Goal: Find specific fact: Find contact information

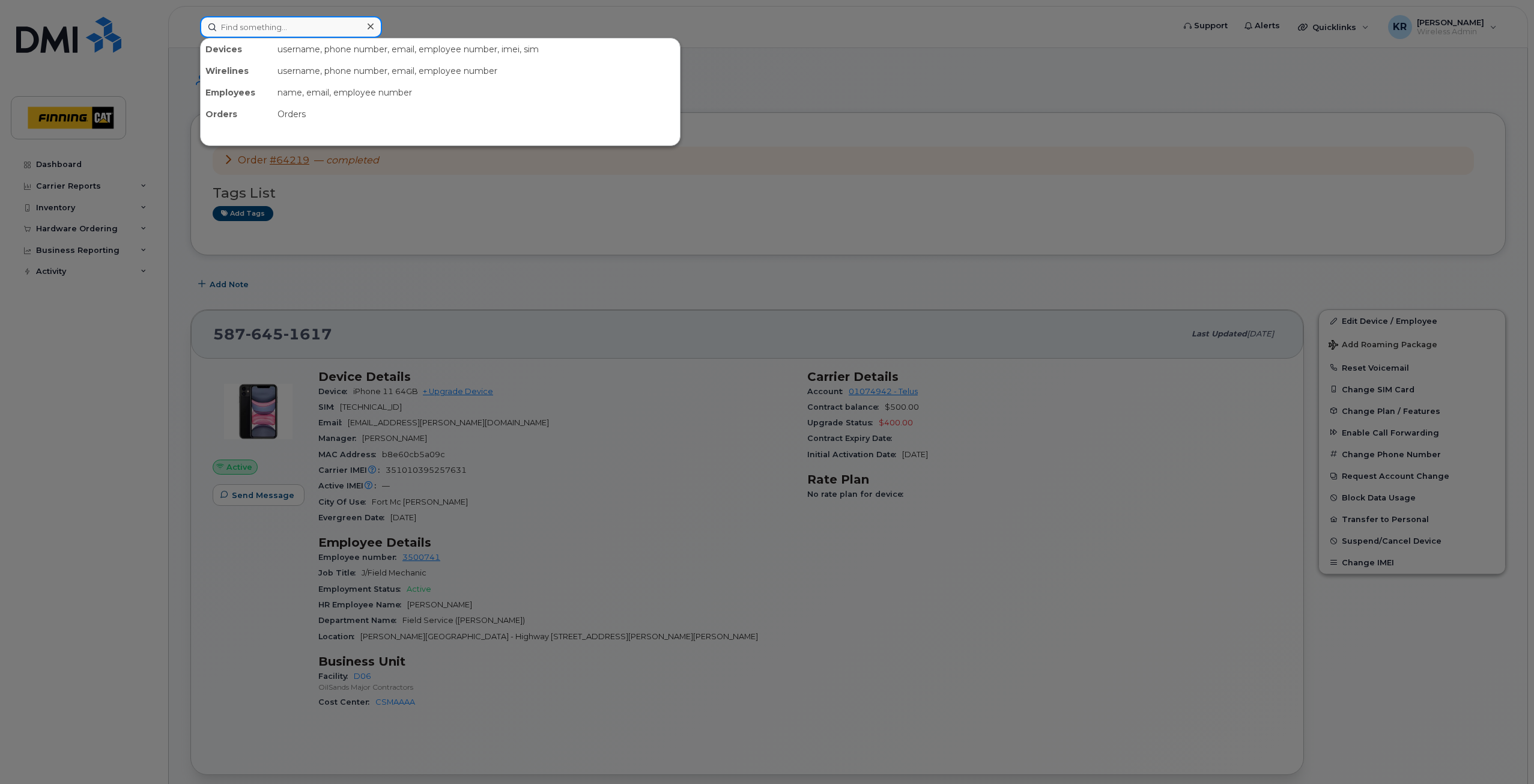
click at [274, 27] on input at bounding box center [291, 27] width 182 height 22
type input "mark sansom"
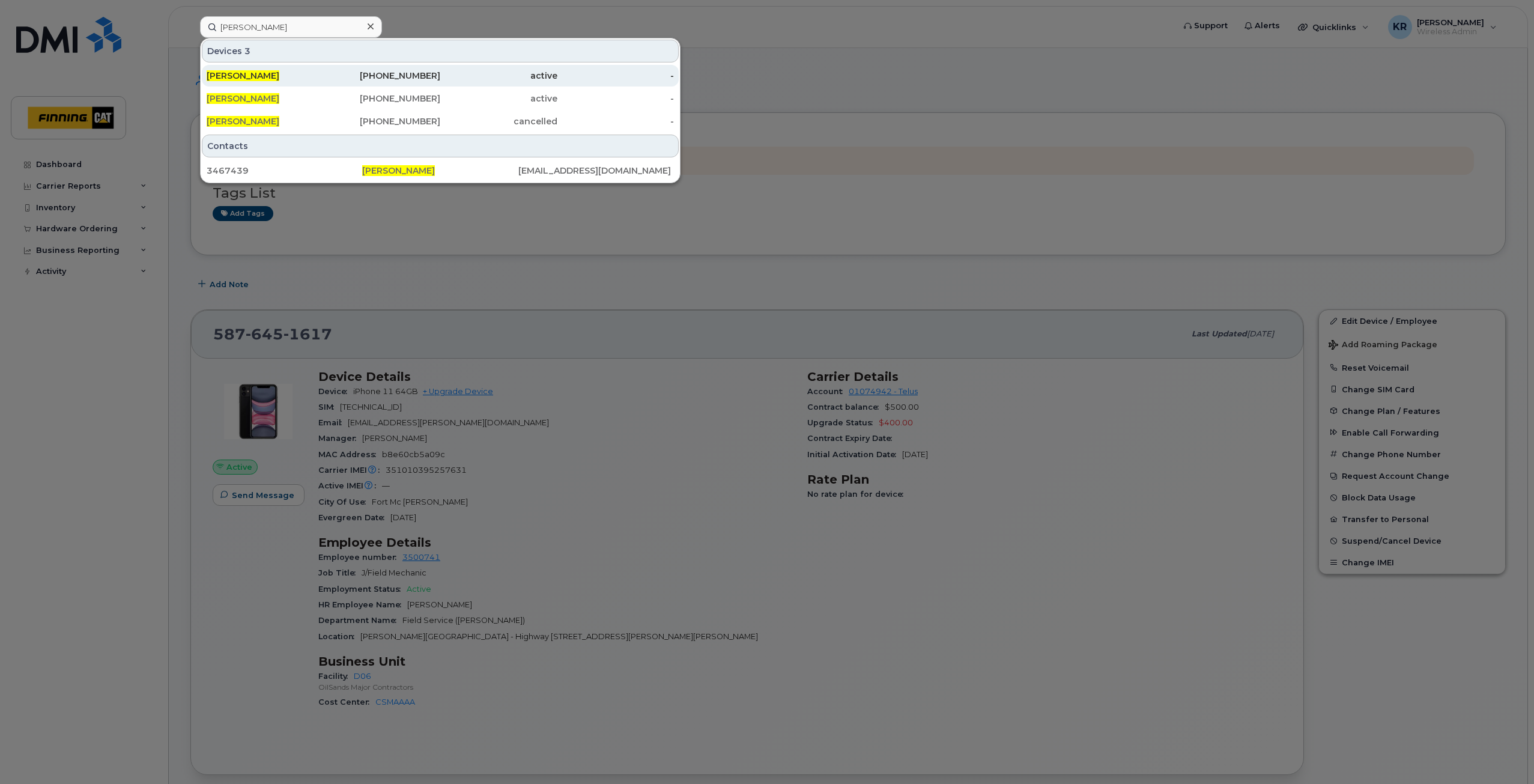
click at [372, 71] on div "780-914-2931" at bounding box center [382, 76] width 117 height 12
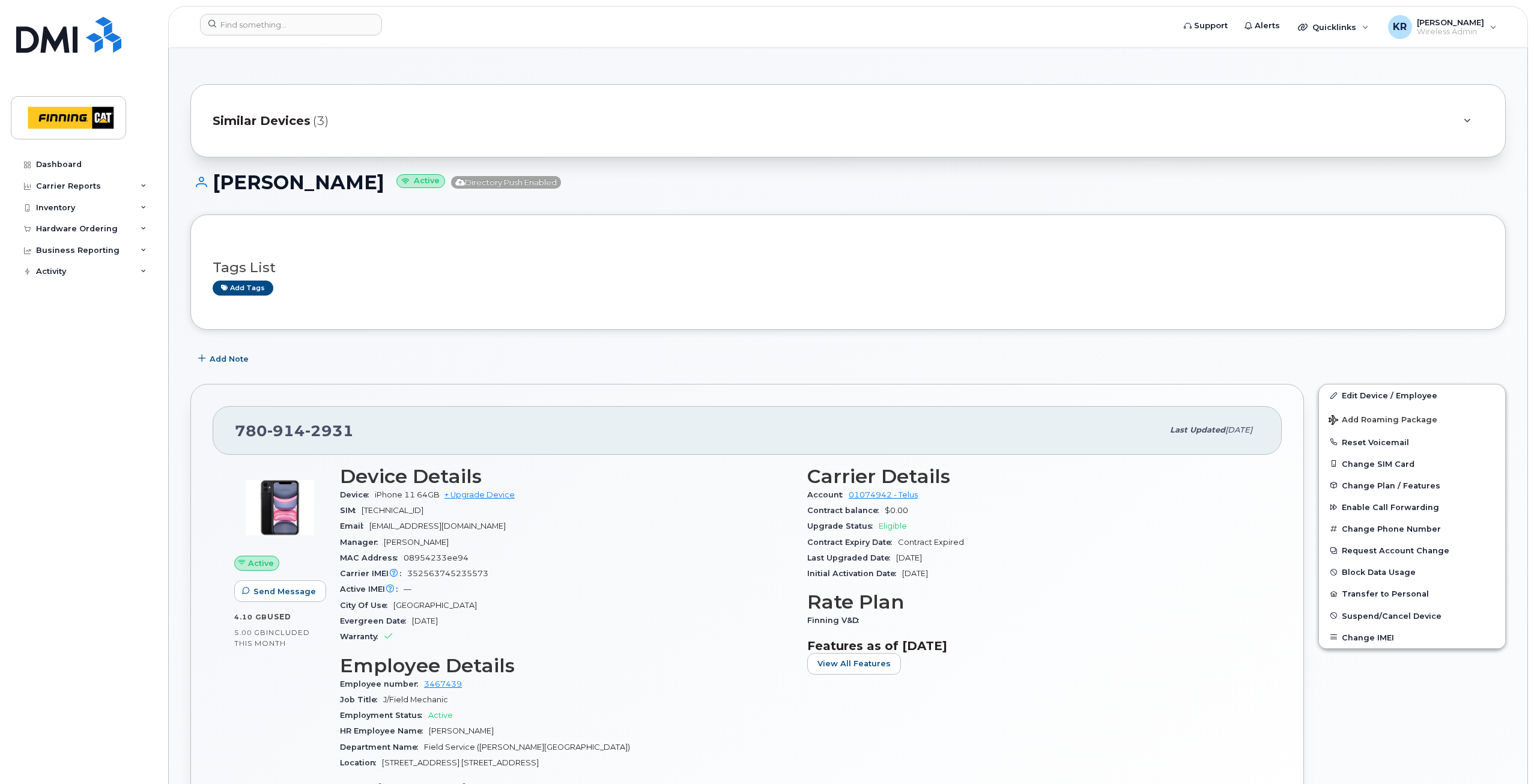
click at [266, 121] on span "Similar Devices" at bounding box center [261, 121] width 98 height 17
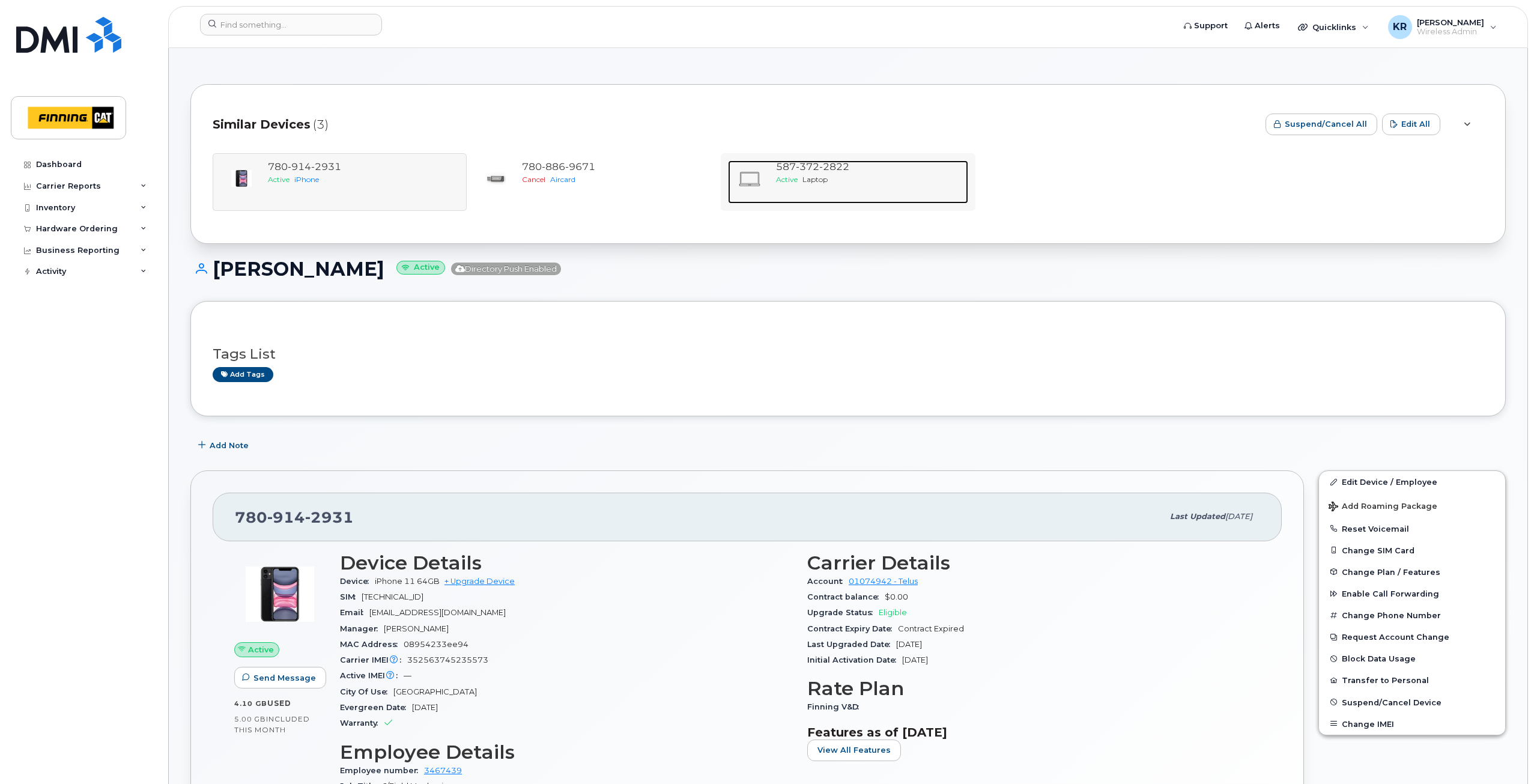
click at [837, 172] on span "2822" at bounding box center [834, 167] width 30 height 12
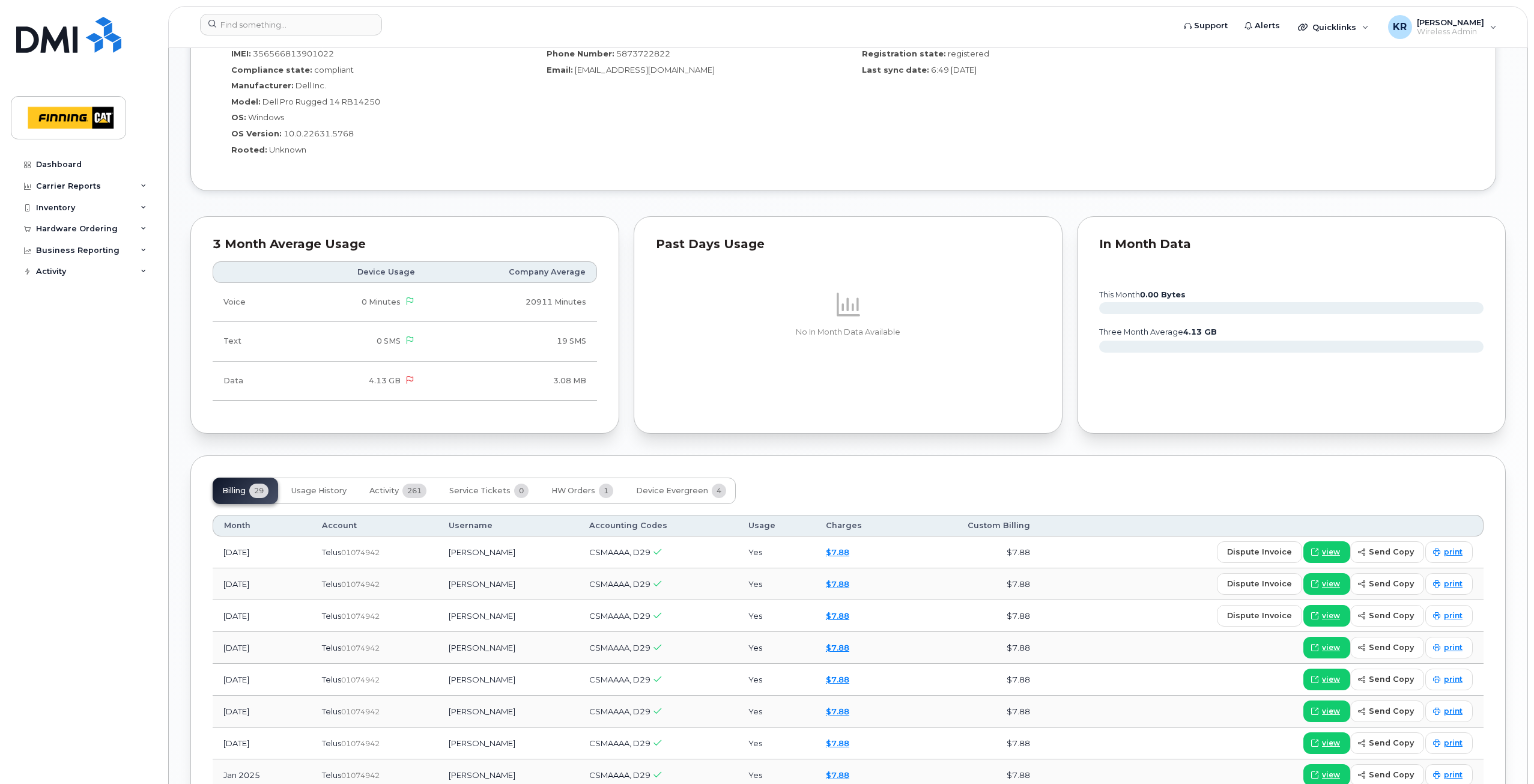
scroll to position [1021, 0]
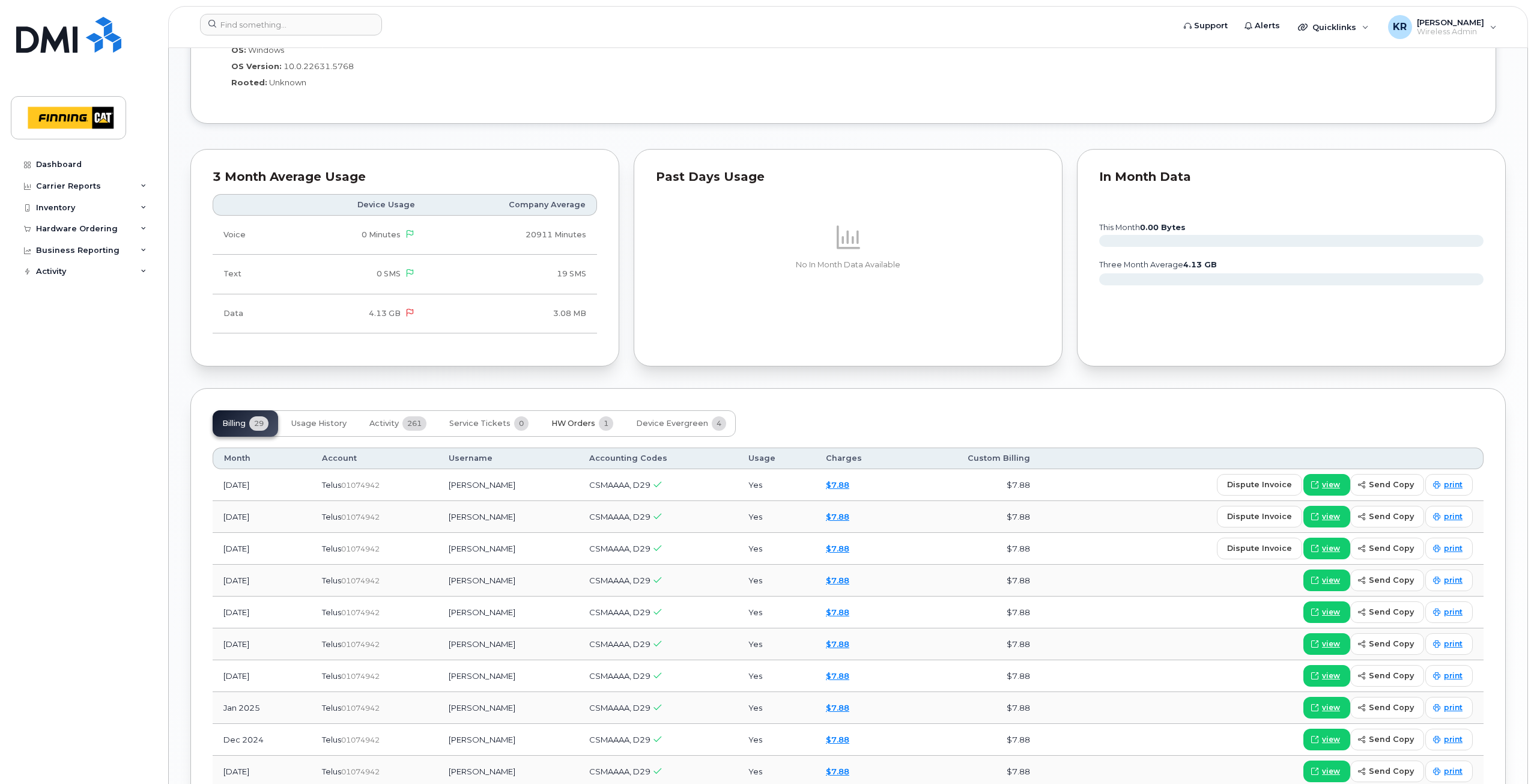
click at [585, 422] on span "HW Orders" at bounding box center [573, 423] width 44 height 9
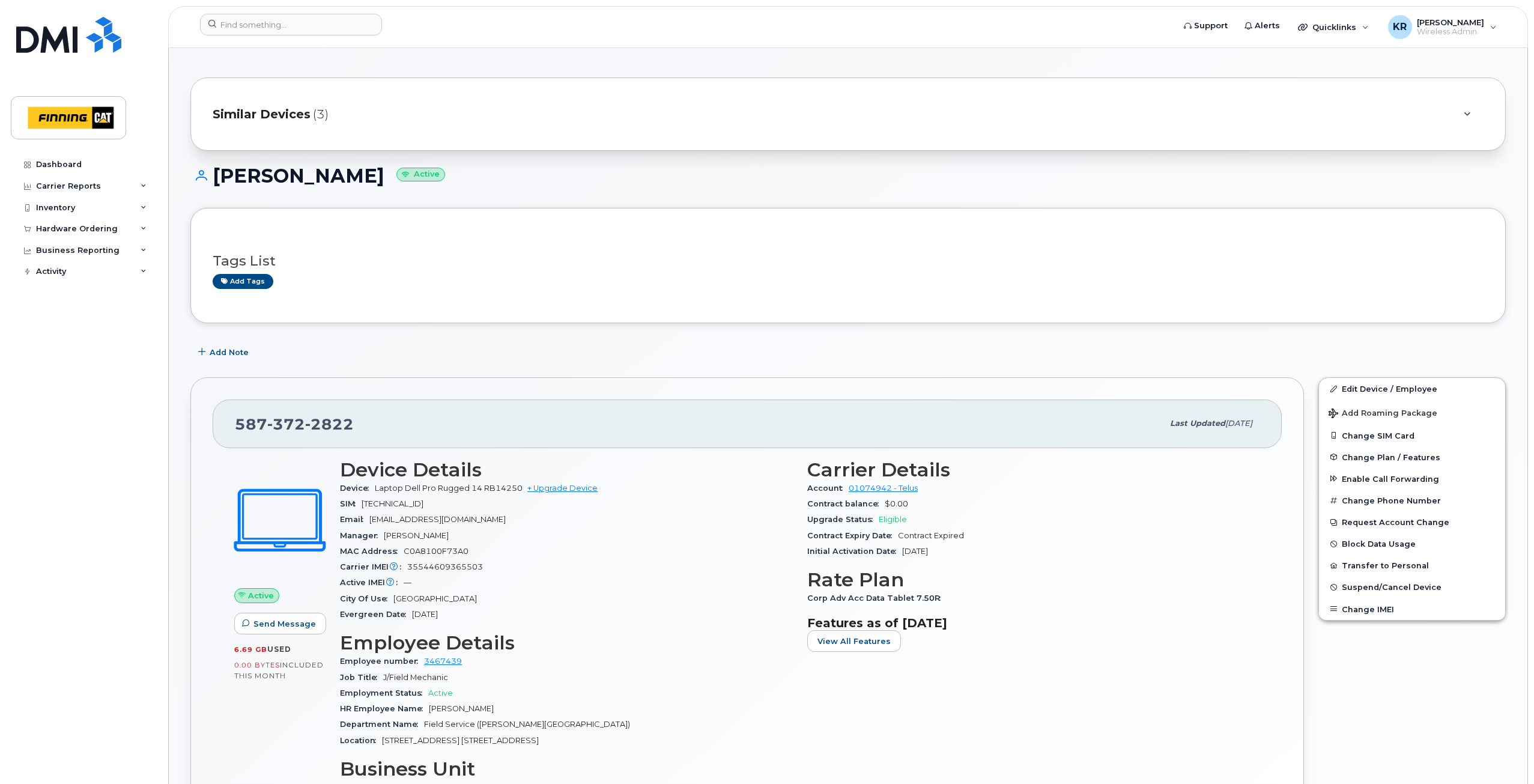
scroll to position [0, 0]
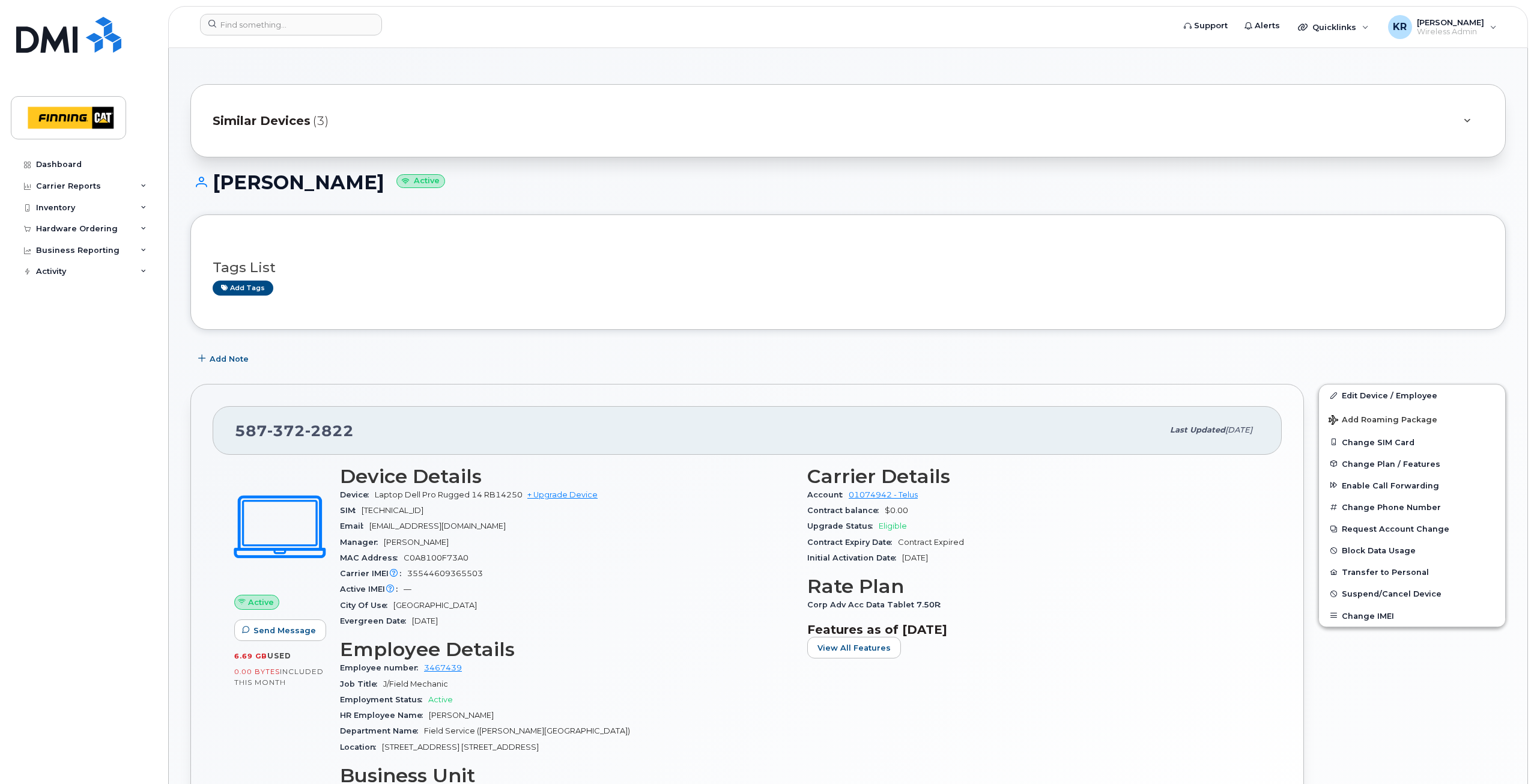
click at [301, 123] on span "Similar Devices" at bounding box center [261, 121] width 98 height 17
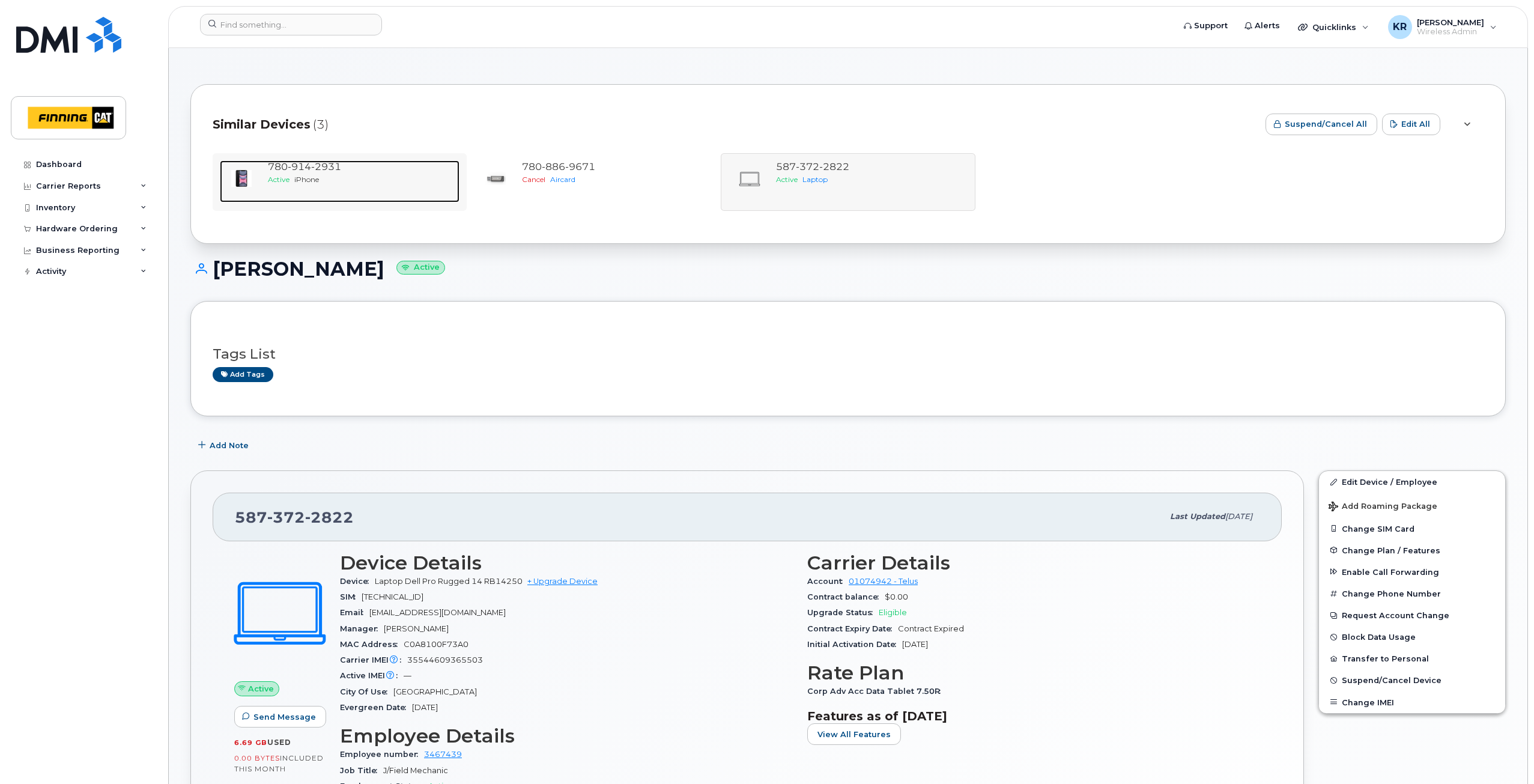
click at [324, 173] on div "780 914 2931" at bounding box center [361, 167] width 187 height 14
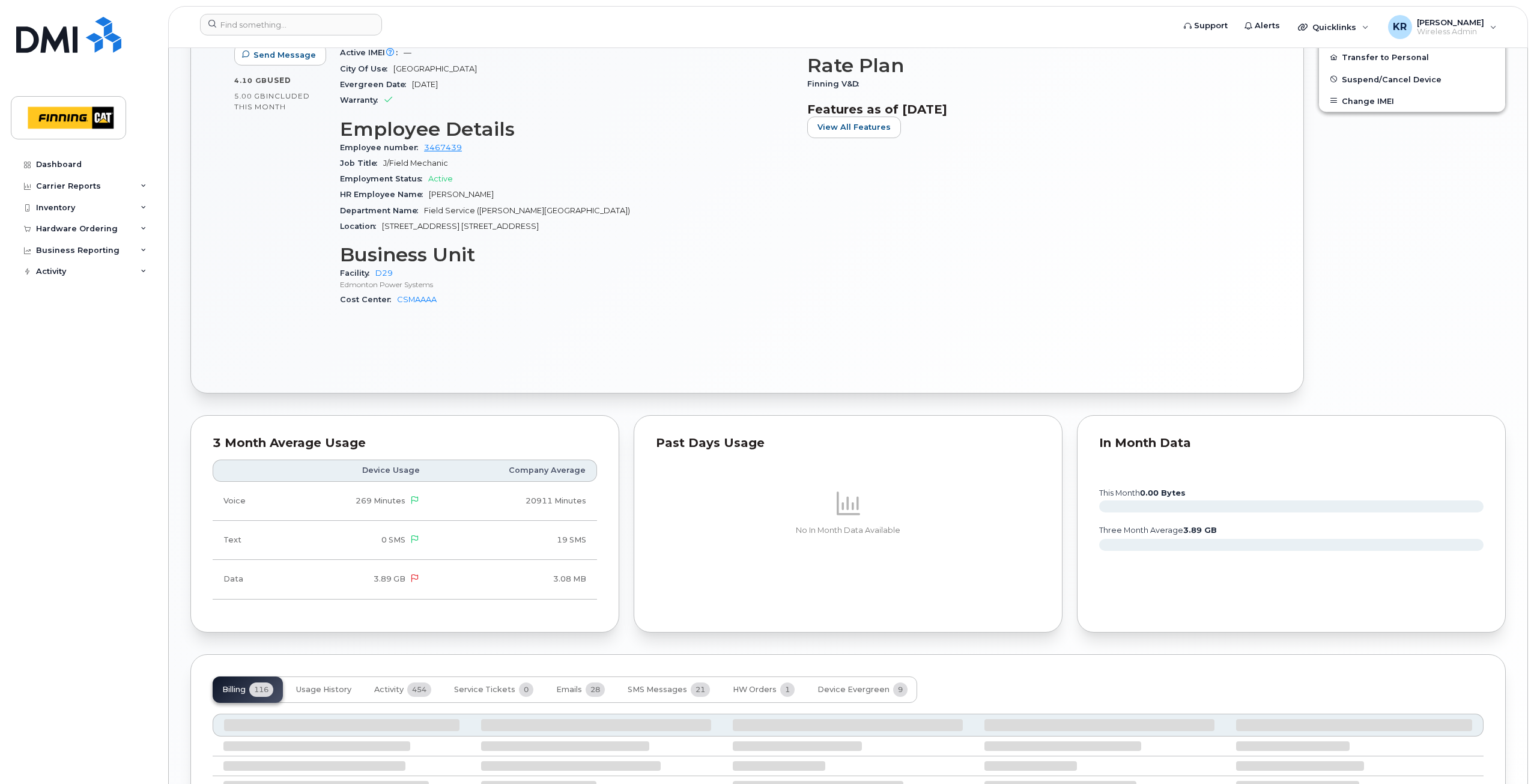
scroll to position [721, 0]
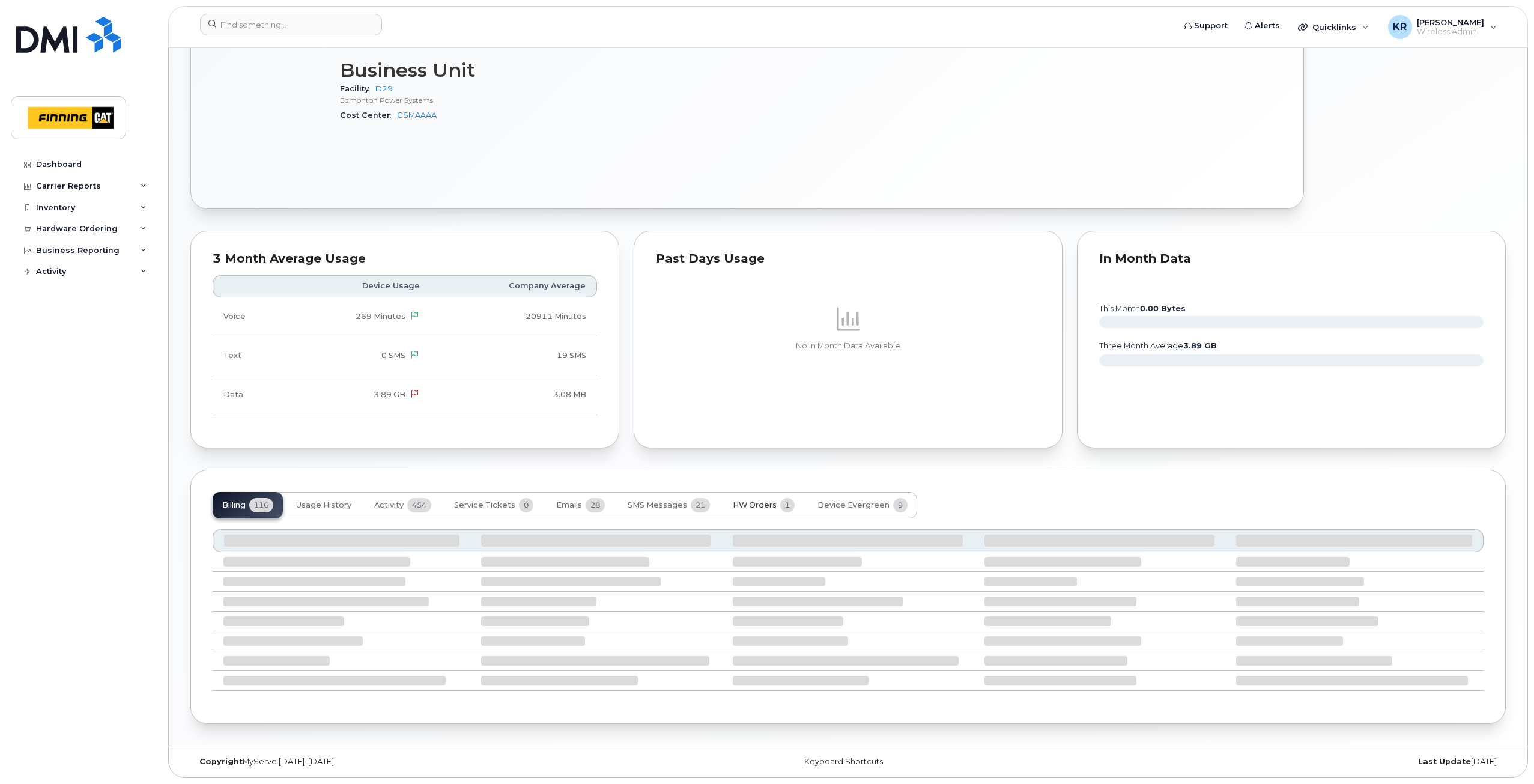
click at [746, 503] on span "HW Orders" at bounding box center [755, 504] width 44 height 9
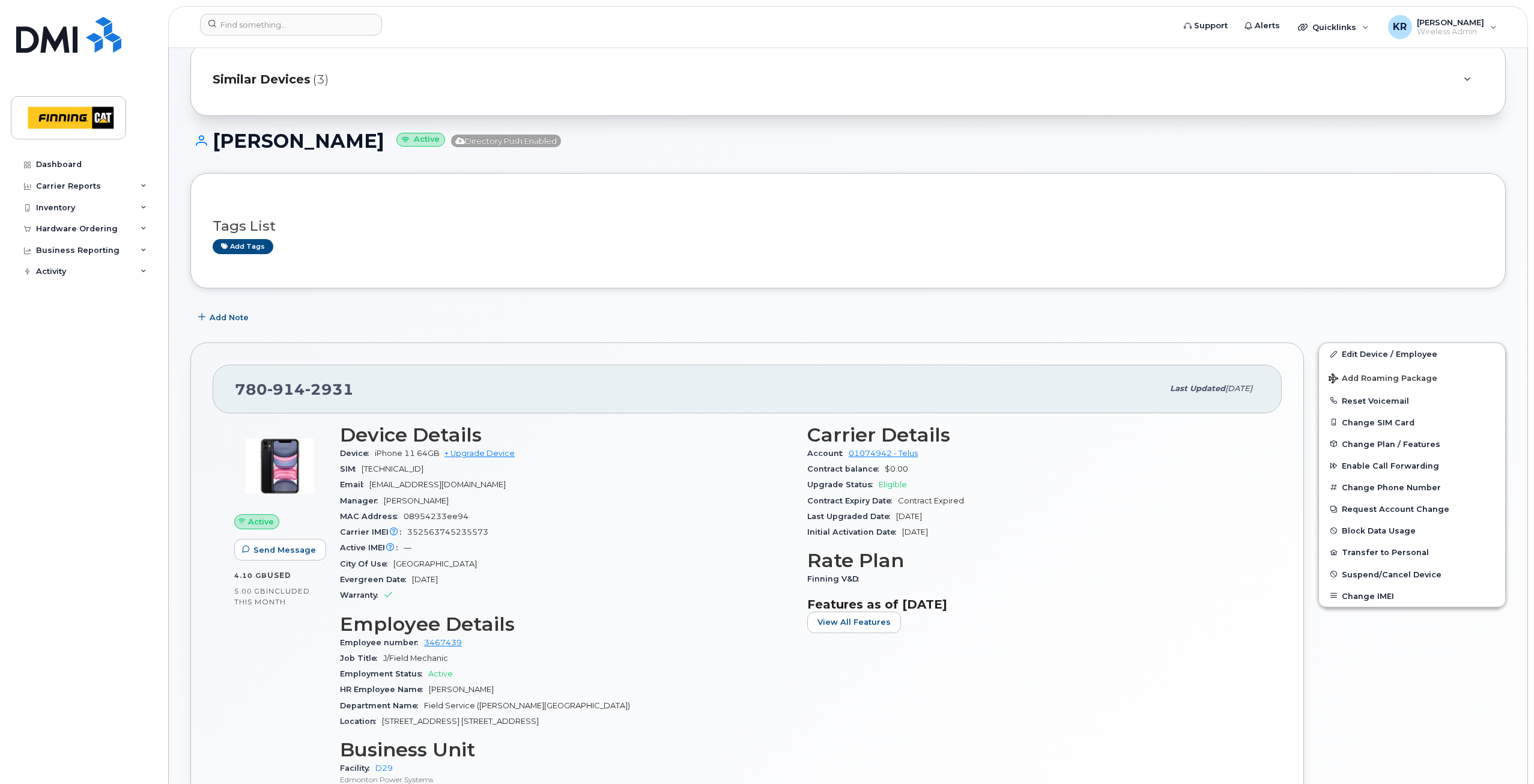
scroll to position [0, 0]
